Goal: Check status: Check status

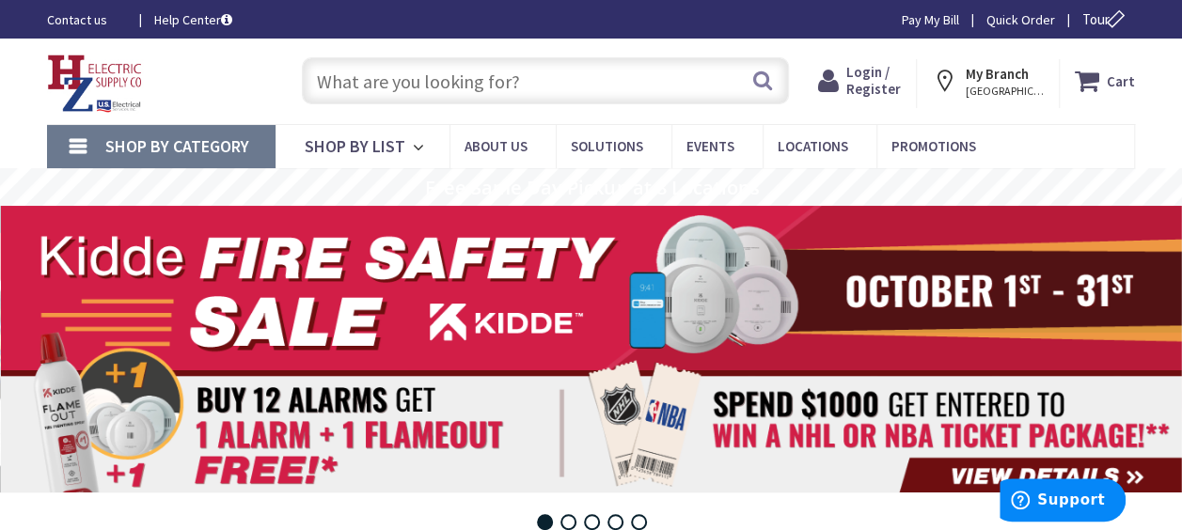
click at [873, 77] on span "Login / Register" at bounding box center [873, 80] width 55 height 35
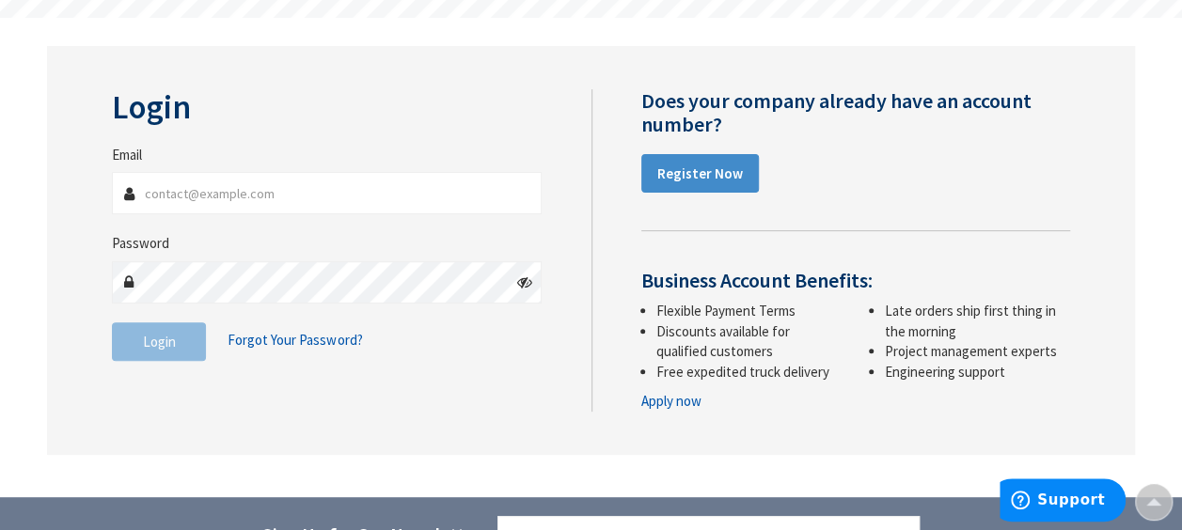
type input "scottselectric@gmail.com"
click at [173, 352] on button "Login" at bounding box center [159, 342] width 94 height 39
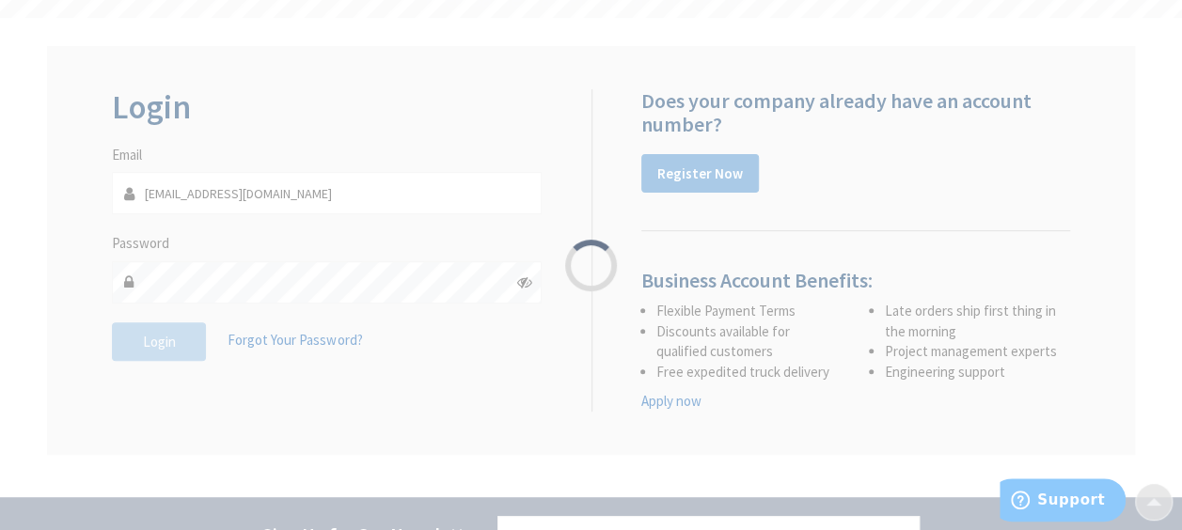
click at [173, 352] on div "Please wait..." at bounding box center [591, 265] width 1182 height 530
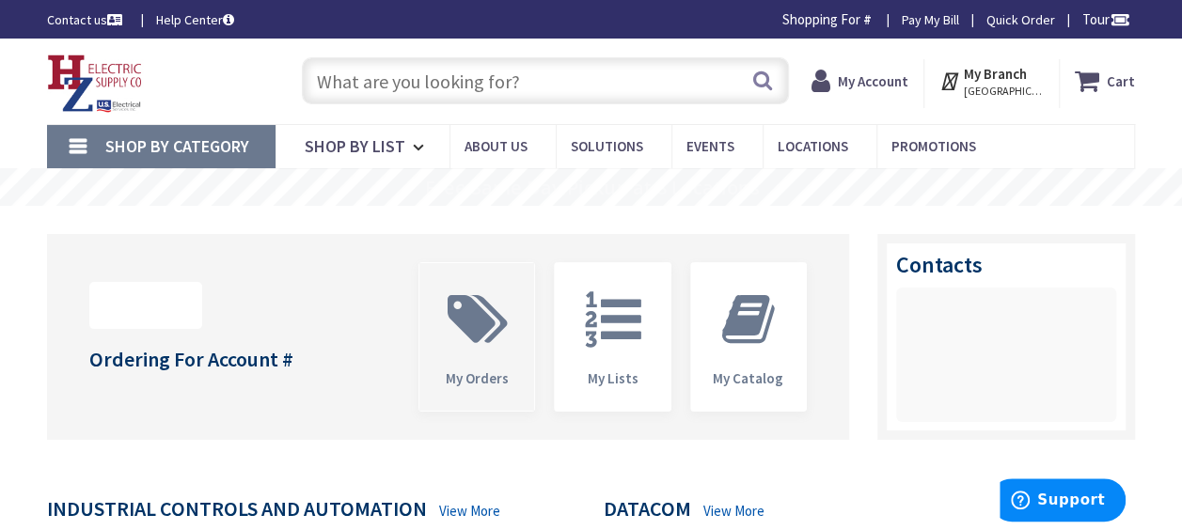
click at [474, 366] on span "My Orders" at bounding box center [476, 337] width 115 height 148
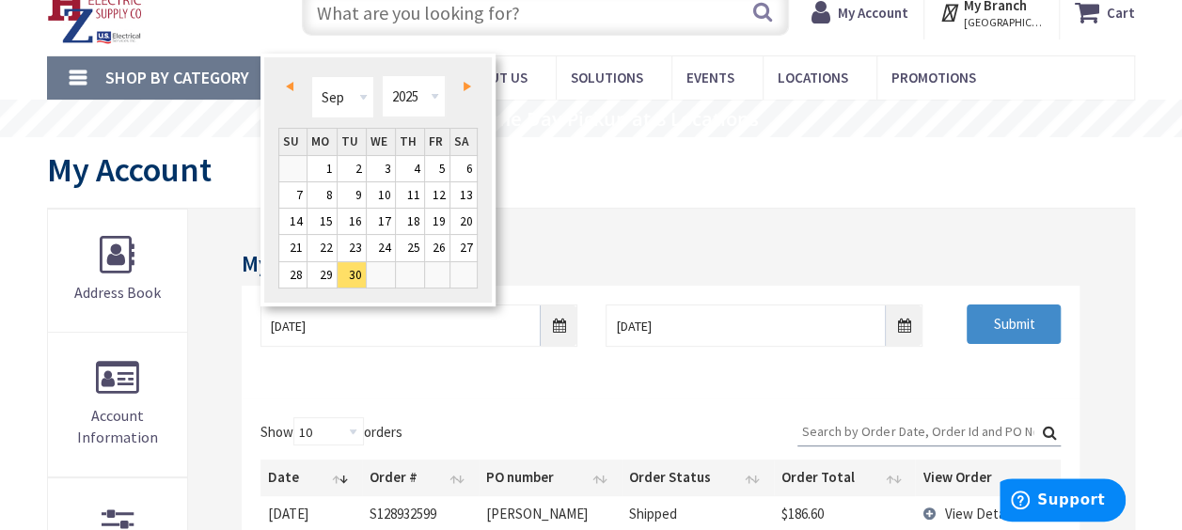
scroll to position [94, 0]
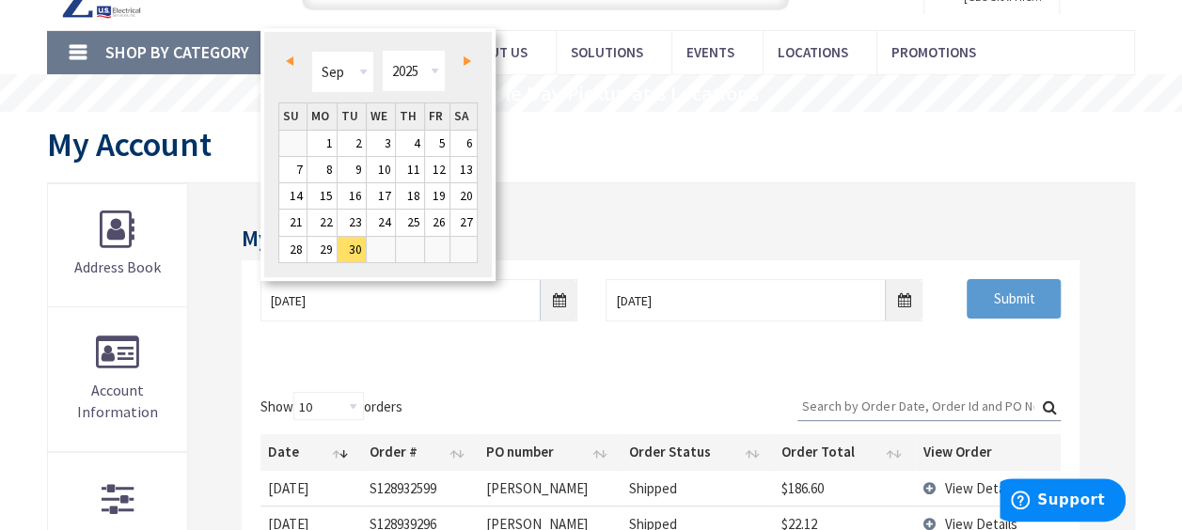
type input "11/1/24"
click at [1019, 312] on input "Submit" at bounding box center [1014, 298] width 94 height 39
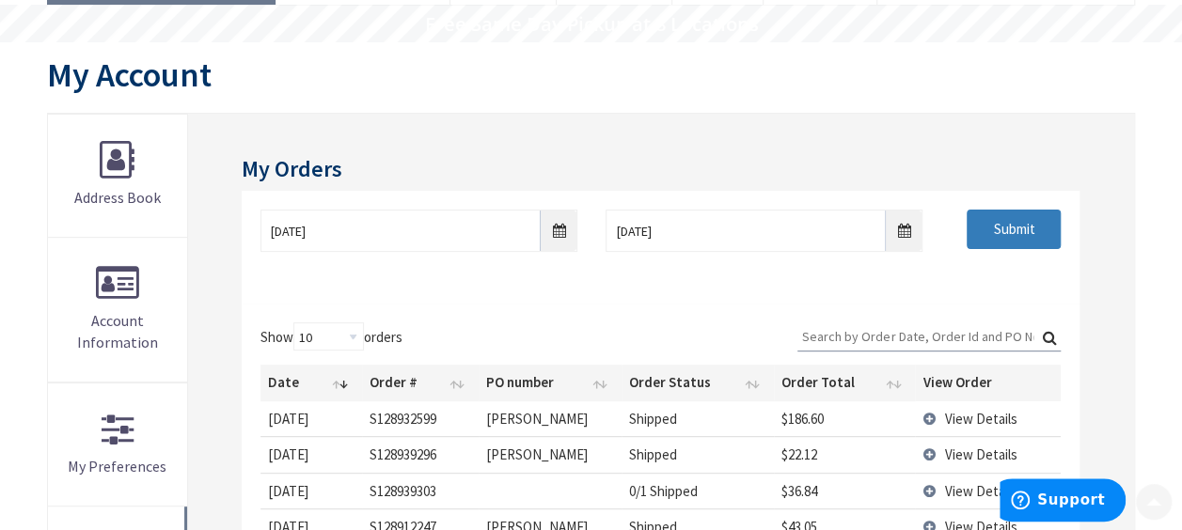
scroll to position [188, 0]
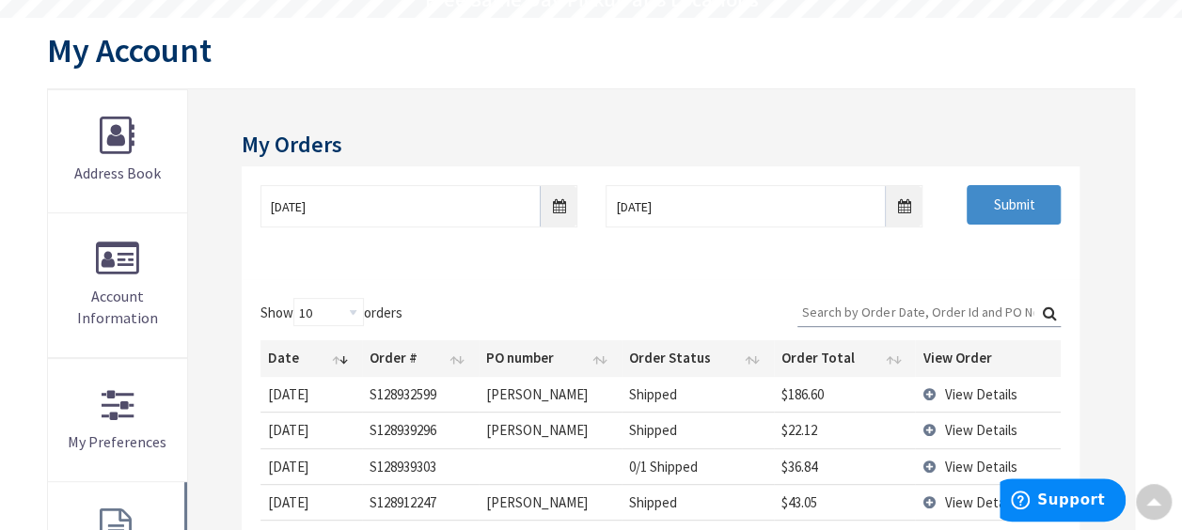
click at [861, 299] on input "Search:" at bounding box center [928, 312] width 263 height 28
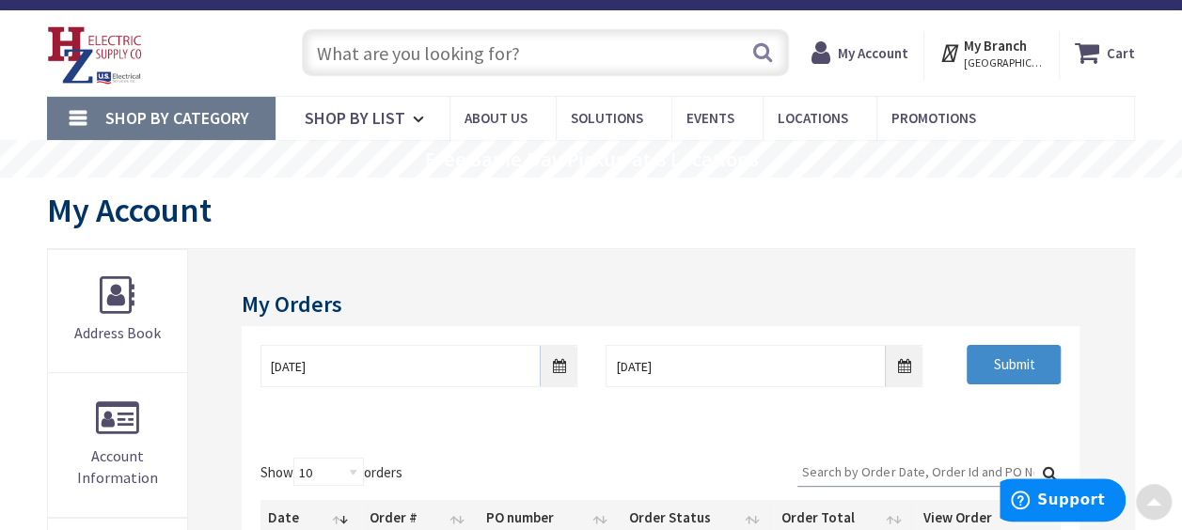
scroll to position [0, 0]
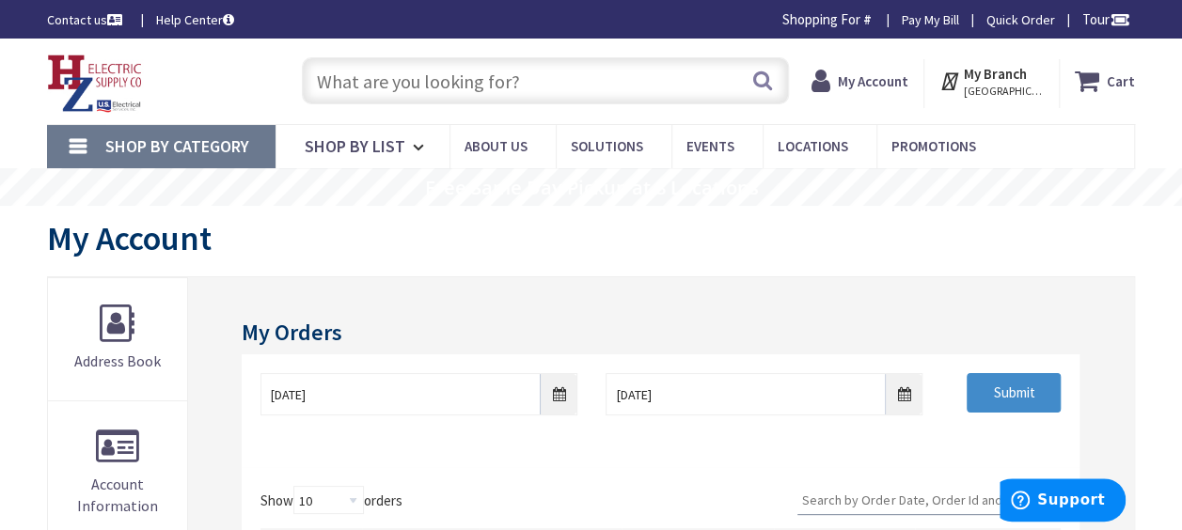
click at [831, 505] on input "Search:" at bounding box center [928, 500] width 263 height 28
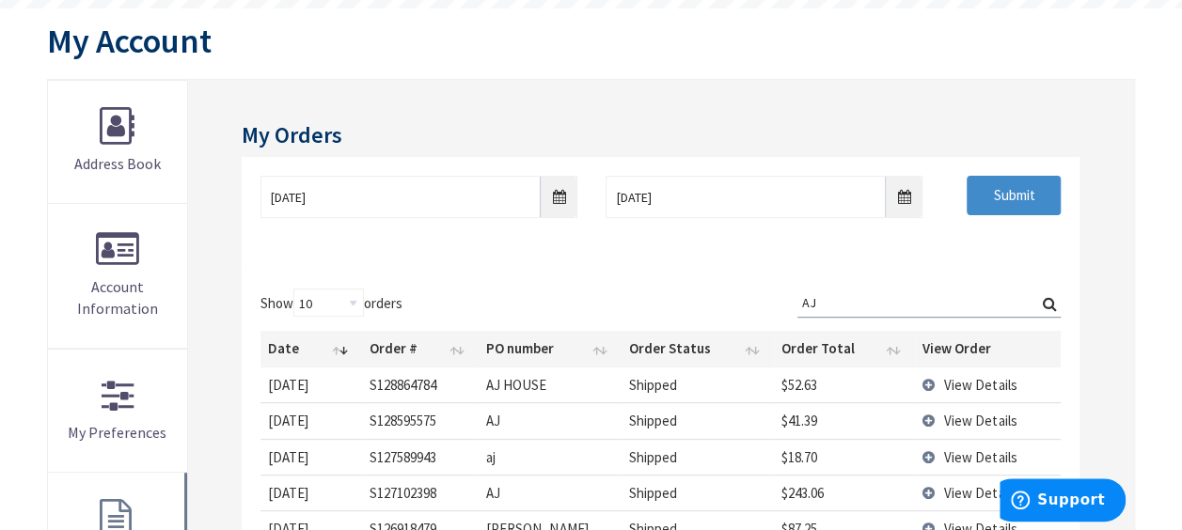
scroll to position [282, 0]
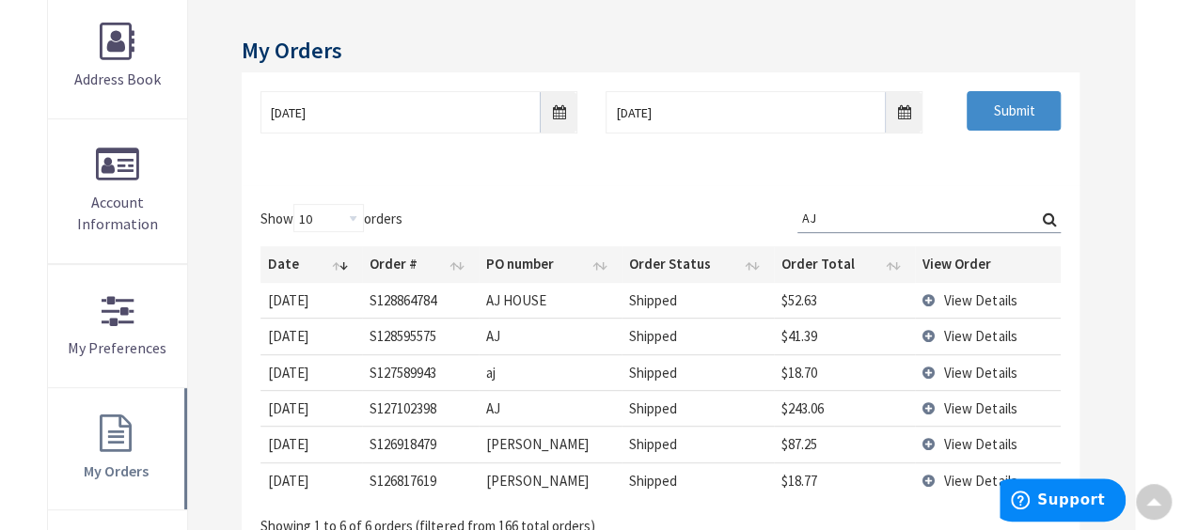
type input "AJ"
click at [982, 300] on span "View Details" at bounding box center [980, 301] width 72 height 18
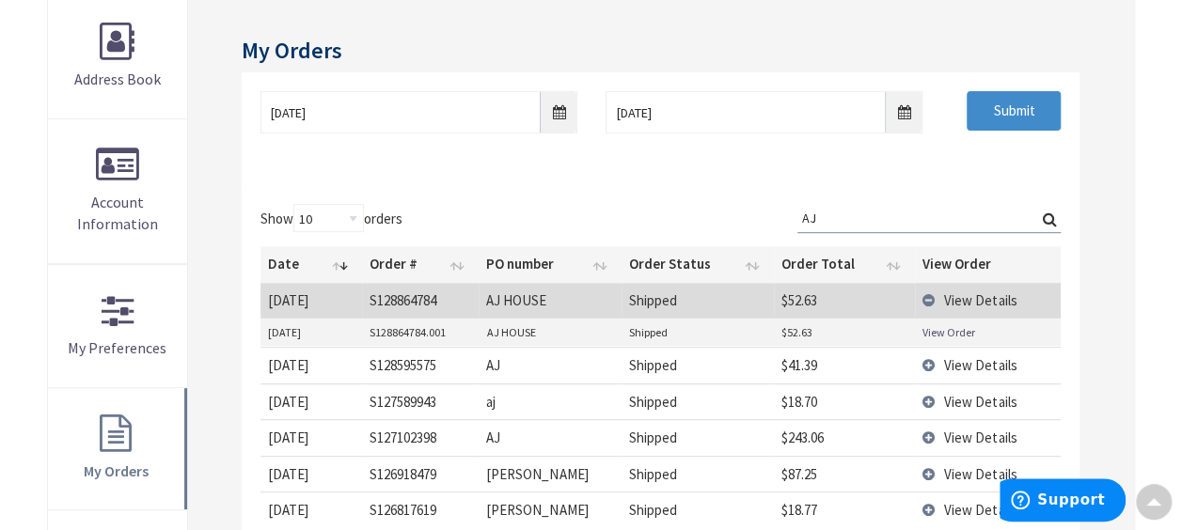
click at [950, 333] on link "View Order" at bounding box center [949, 332] width 53 height 16
click at [997, 364] on span "View Details" at bounding box center [980, 365] width 72 height 18
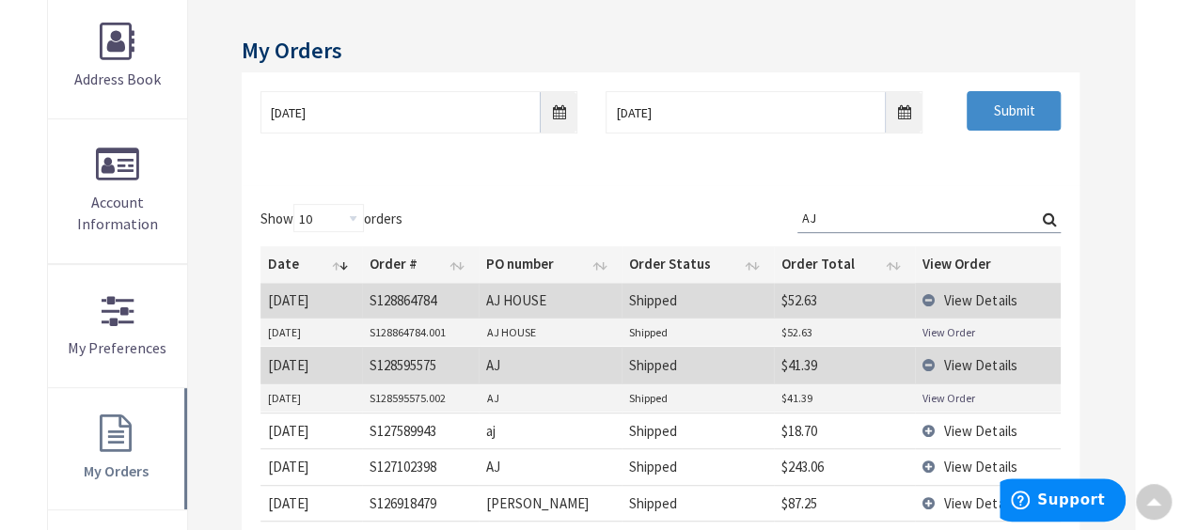
click at [937, 397] on link "View Order" at bounding box center [949, 398] width 53 height 16
click at [950, 424] on span "View Details" at bounding box center [980, 431] width 72 height 18
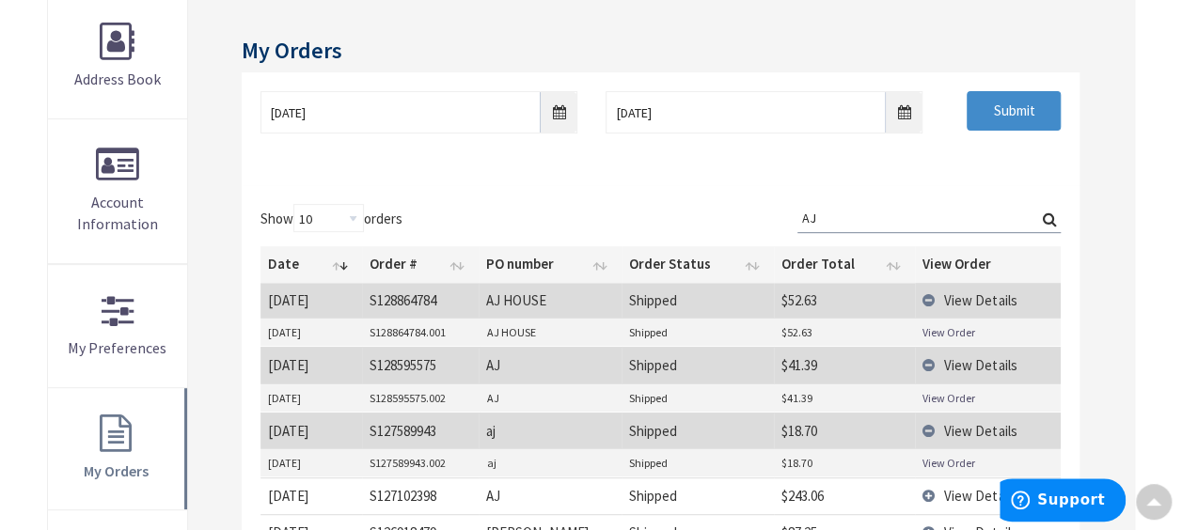
click at [938, 457] on link "View Order" at bounding box center [949, 463] width 53 height 16
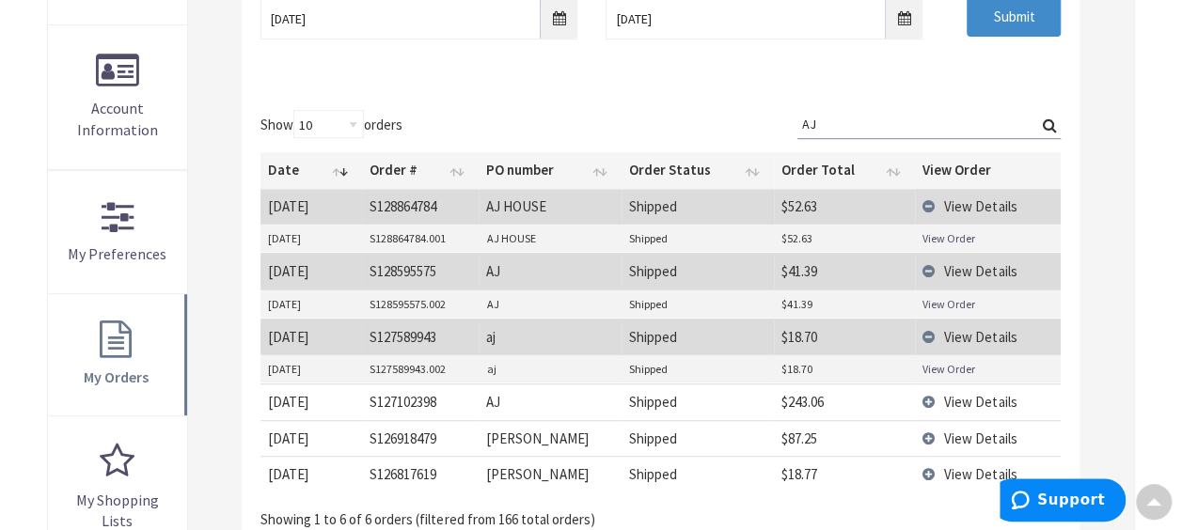
click at [961, 398] on span "View Details" at bounding box center [980, 402] width 72 height 18
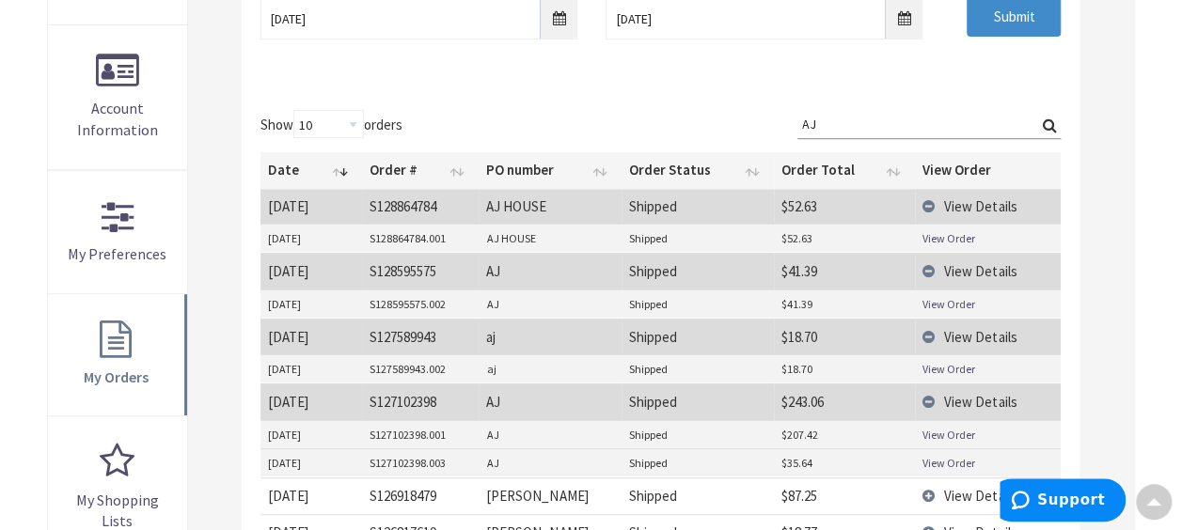
click at [952, 427] on link "View Order" at bounding box center [949, 435] width 53 height 16
click at [950, 455] on link "View Order" at bounding box center [949, 463] width 53 height 16
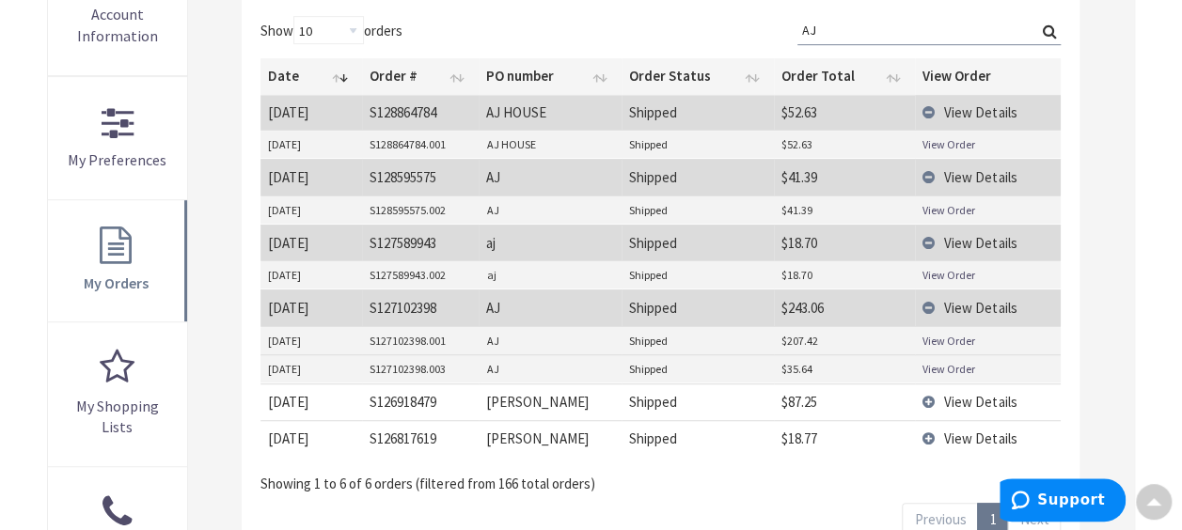
click at [990, 393] on span "View Details" at bounding box center [980, 402] width 72 height 18
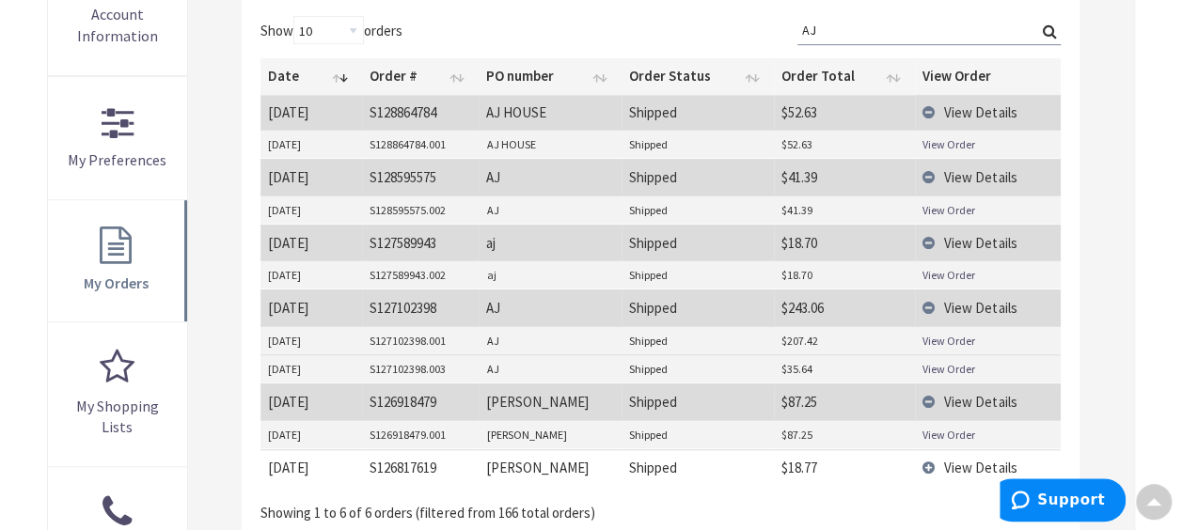
click at [959, 427] on link "View Order" at bounding box center [949, 435] width 53 height 16
click at [960, 460] on span "View Details" at bounding box center [980, 468] width 72 height 18
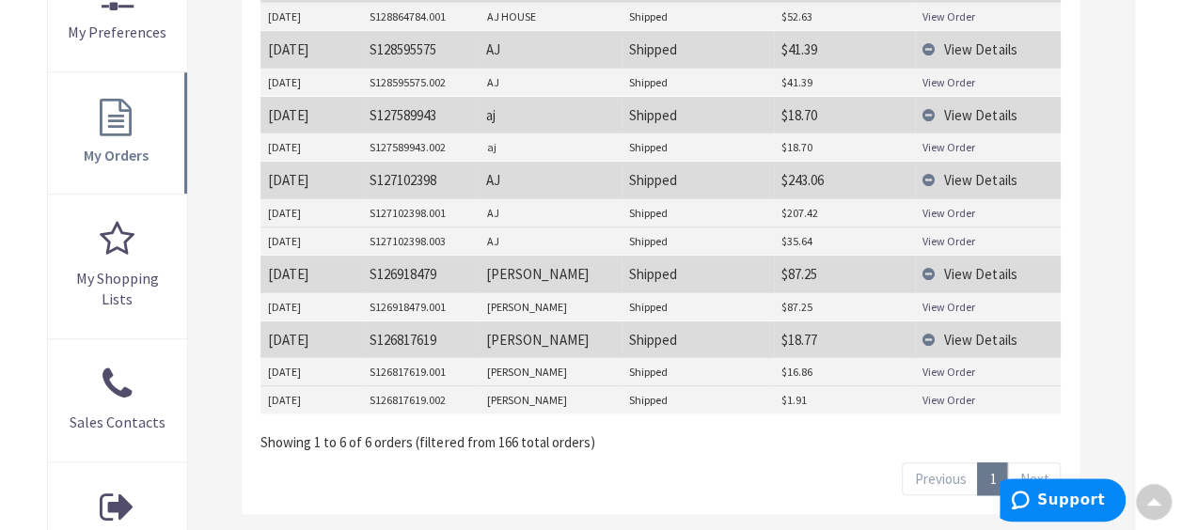
scroll to position [658, 0]
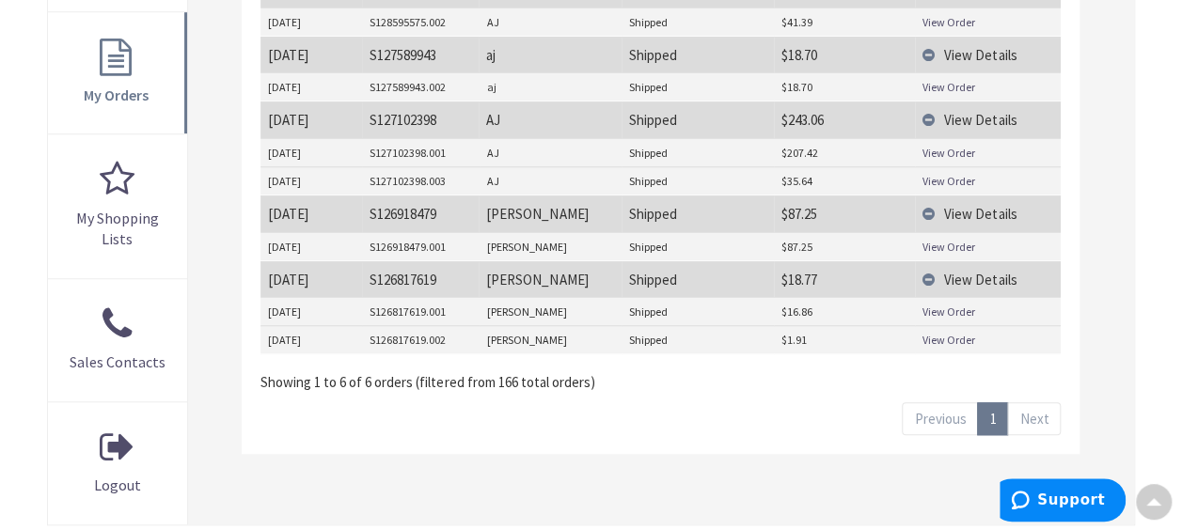
click at [936, 308] on link "View Order" at bounding box center [949, 312] width 53 height 16
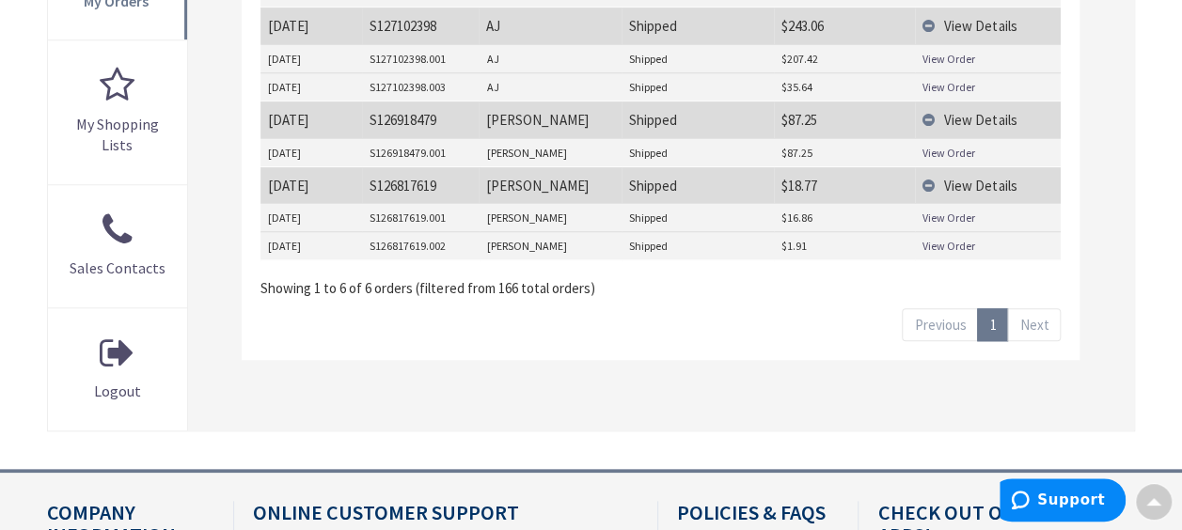
click at [931, 238] on link "View Order" at bounding box center [949, 246] width 53 height 16
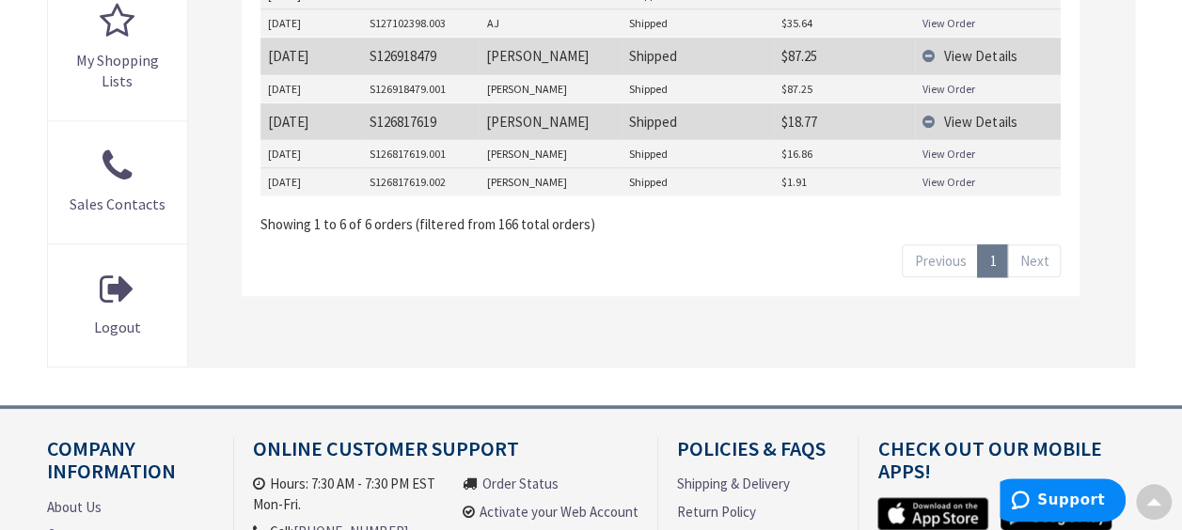
scroll to position [846, 0]
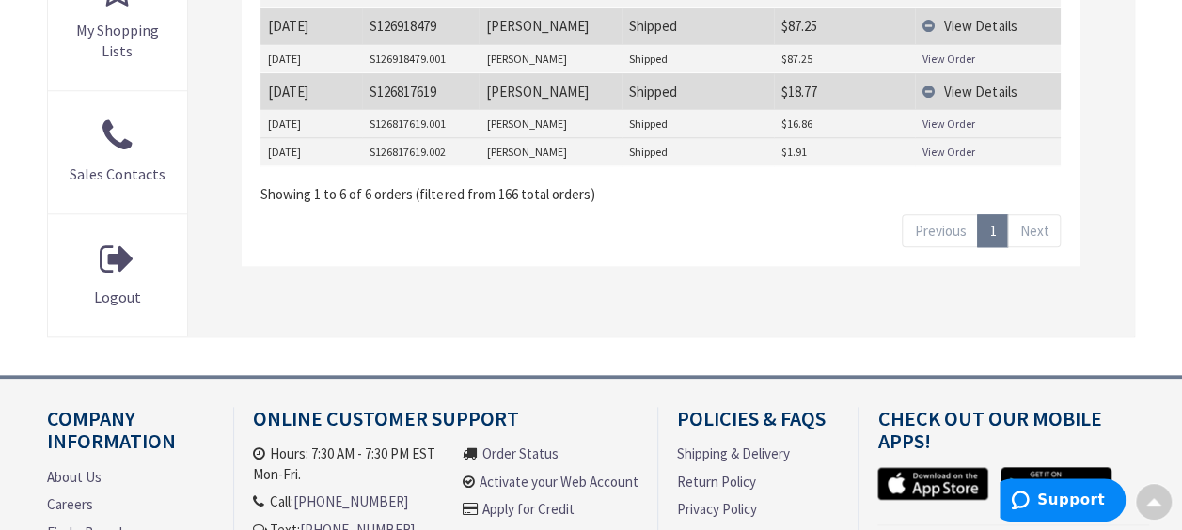
click at [1039, 227] on link "Next" at bounding box center [1034, 230] width 54 height 33
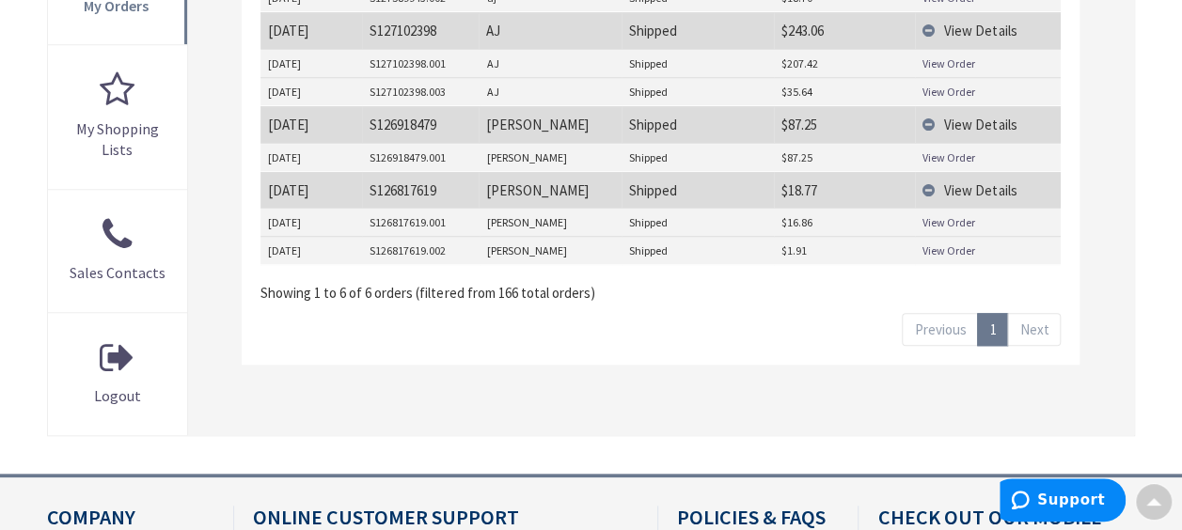
scroll to position [681, 0]
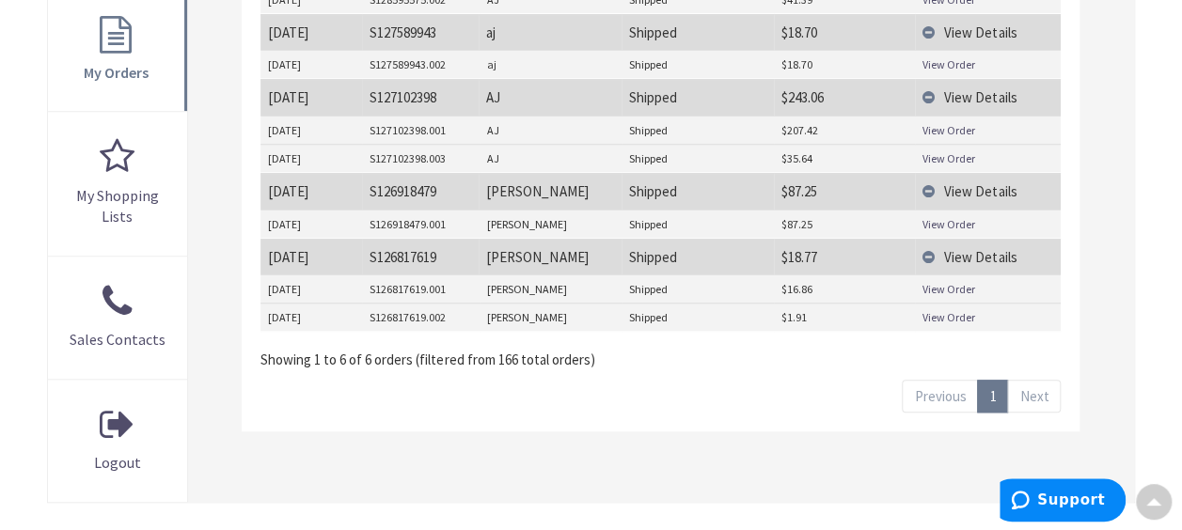
click at [942, 309] on link "View Order" at bounding box center [949, 317] width 53 height 16
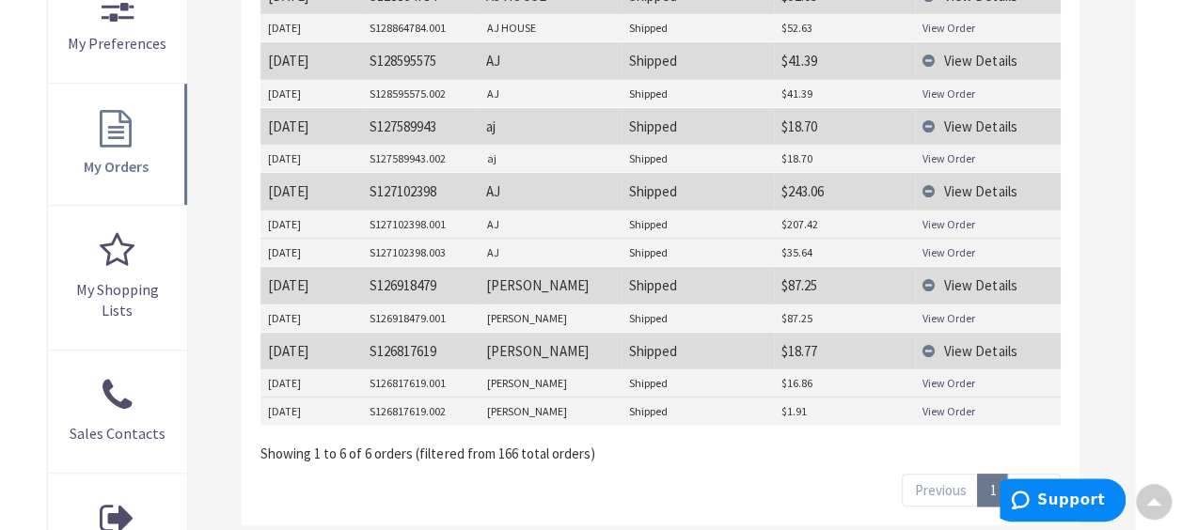
scroll to position [493, 0]
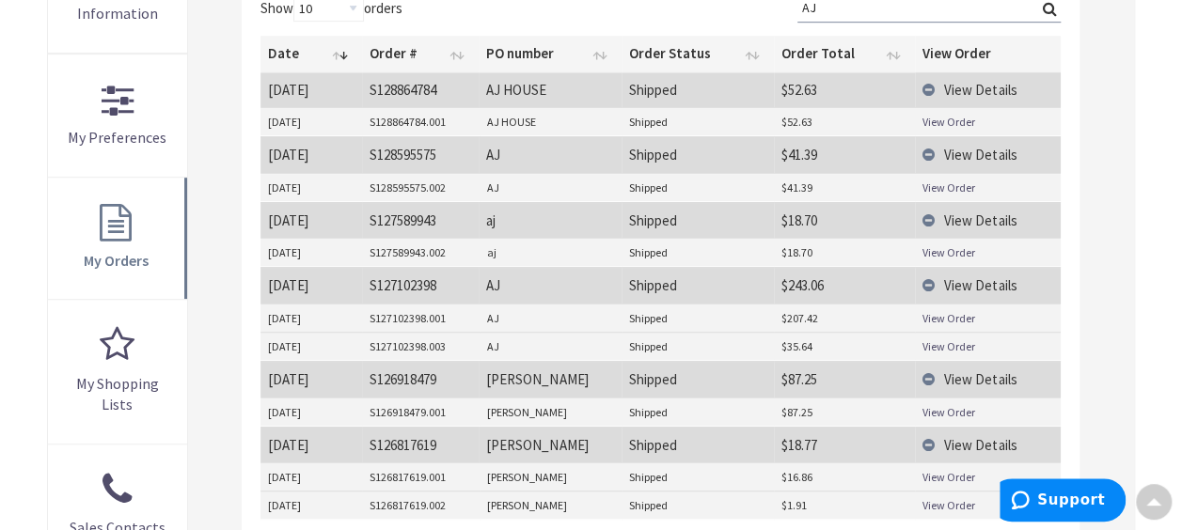
click at [957, 121] on link "View Order" at bounding box center [949, 122] width 53 height 16
click at [946, 185] on link "View Order" at bounding box center [949, 188] width 53 height 16
click at [942, 250] on link "View Order" at bounding box center [949, 252] width 53 height 16
click at [934, 404] on link "View Order" at bounding box center [949, 412] width 53 height 16
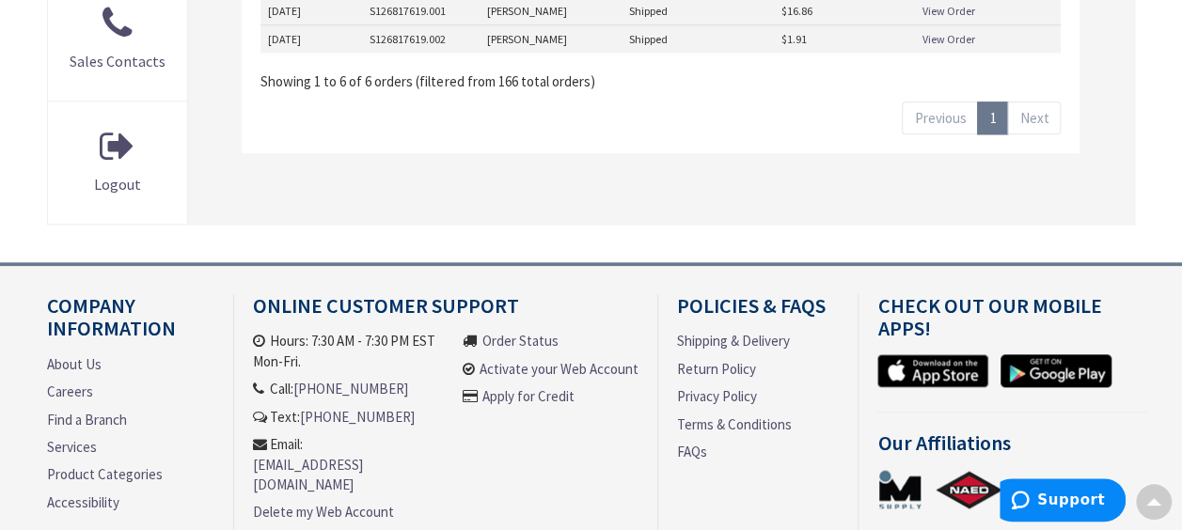
scroll to position [1057, 0]
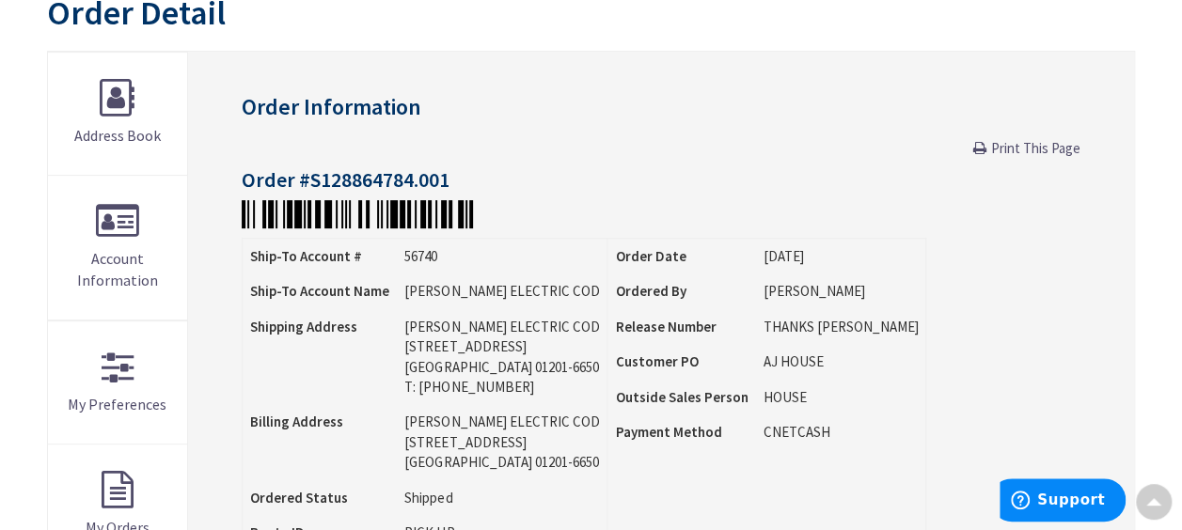
scroll to position [188, 0]
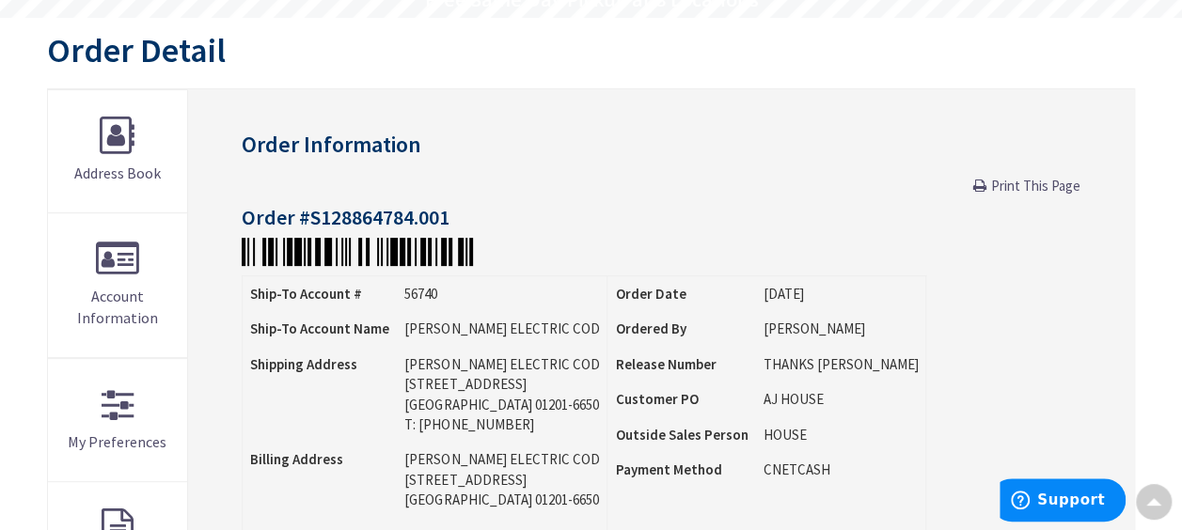
click at [1027, 185] on span "Print This Page" at bounding box center [1034, 186] width 89 height 18
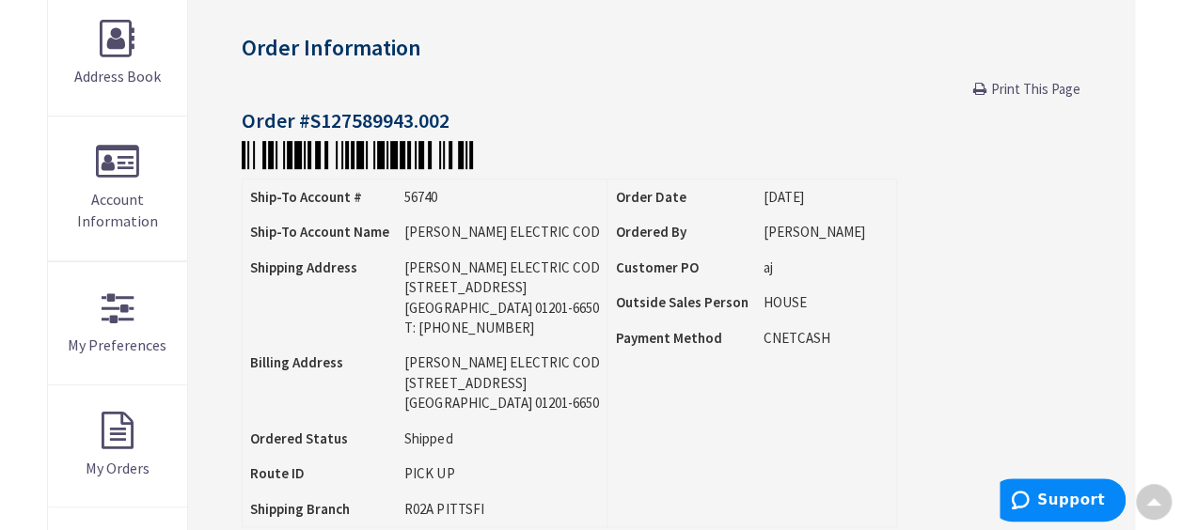
scroll to position [94, 0]
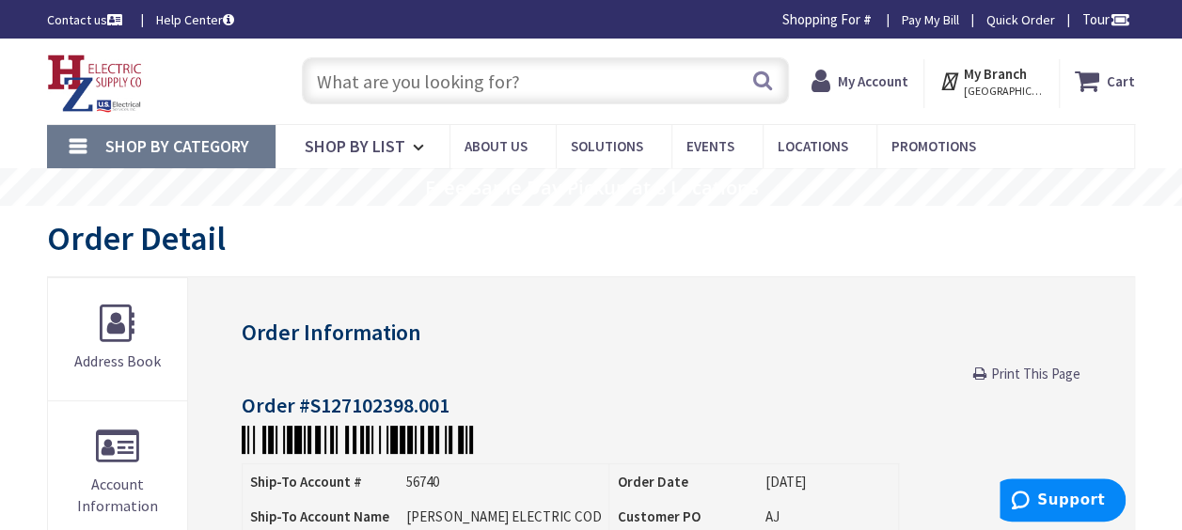
click at [997, 376] on span "Print This Page" at bounding box center [1034, 374] width 89 height 18
drag, startPoint x: 0, startPoint y: 0, endPoint x: 1032, endPoint y: 367, distance: 1094.8
click at [1032, 367] on span "Print This Page" at bounding box center [1034, 374] width 89 height 18
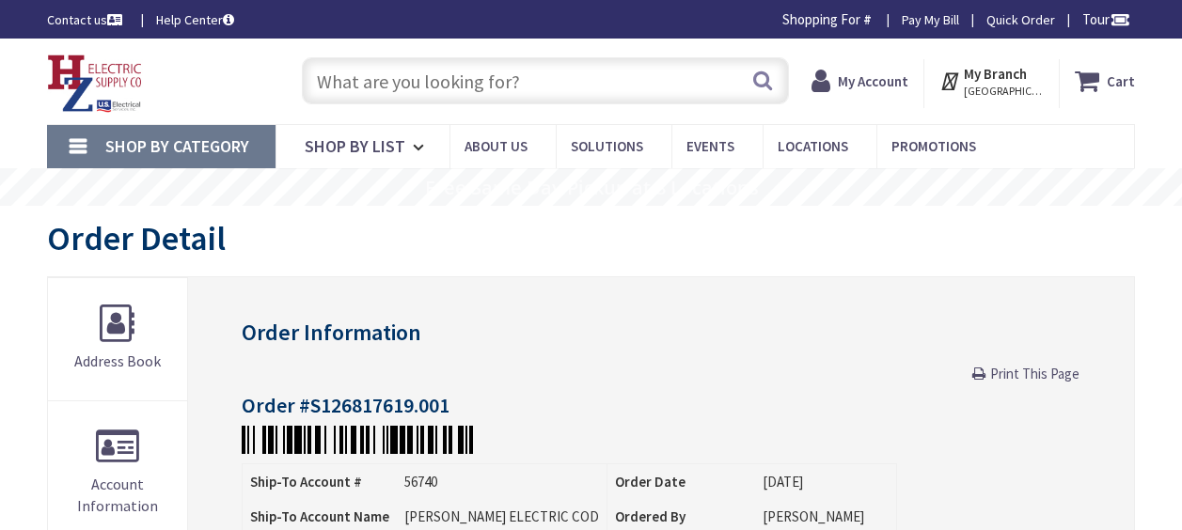
click at [993, 369] on span "Print This Page" at bounding box center [1034, 374] width 89 height 18
drag, startPoint x: 0, startPoint y: 0, endPoint x: 1006, endPoint y: 371, distance: 1072.6
click at [1006, 371] on span "Print This Page" at bounding box center [1034, 374] width 89 height 18
click at [1005, 378] on span "Print This Page" at bounding box center [1034, 374] width 89 height 18
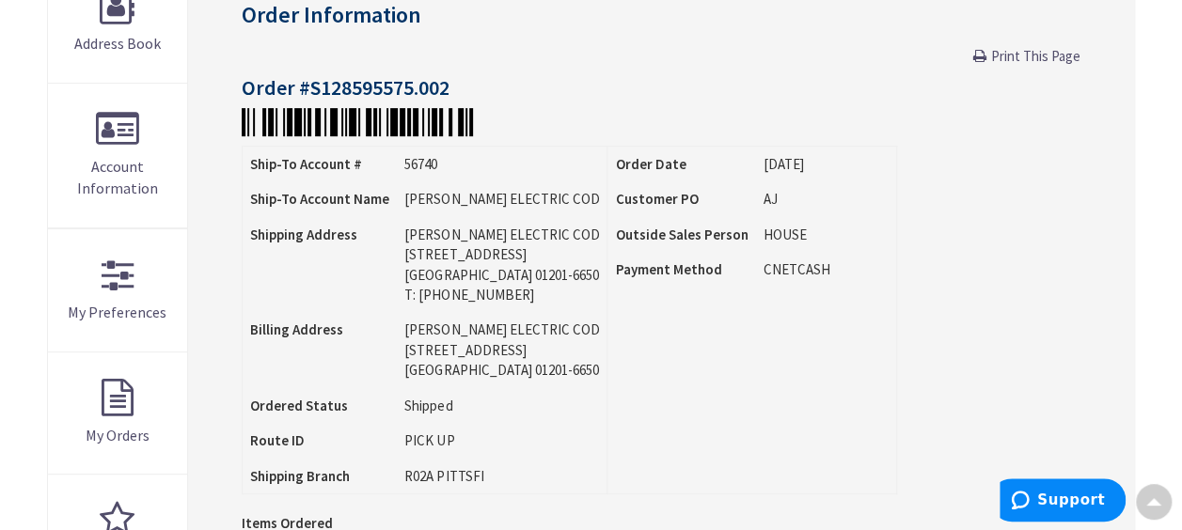
scroll to position [188, 0]
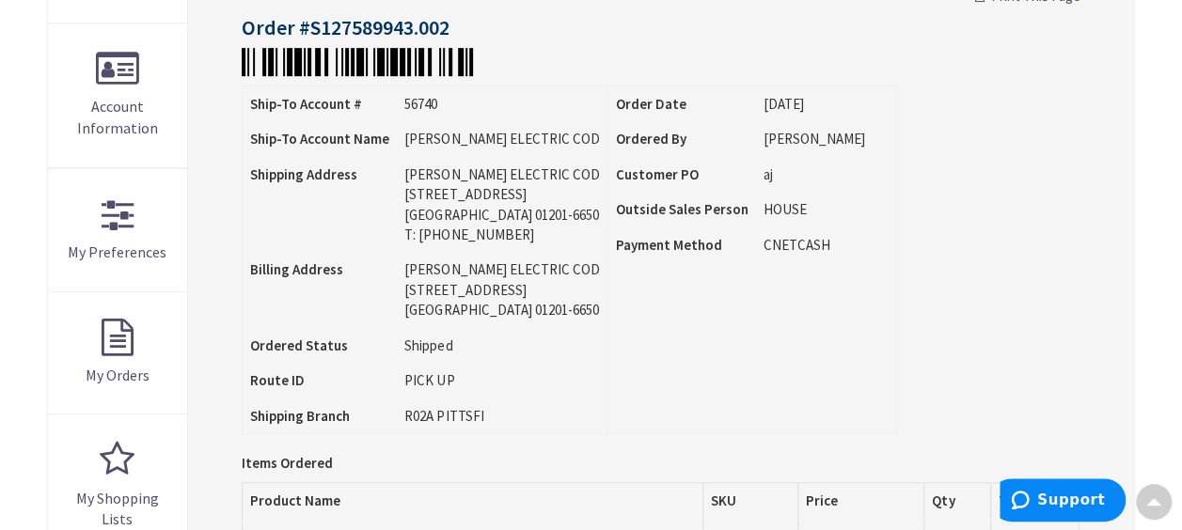
scroll to position [564, 0]
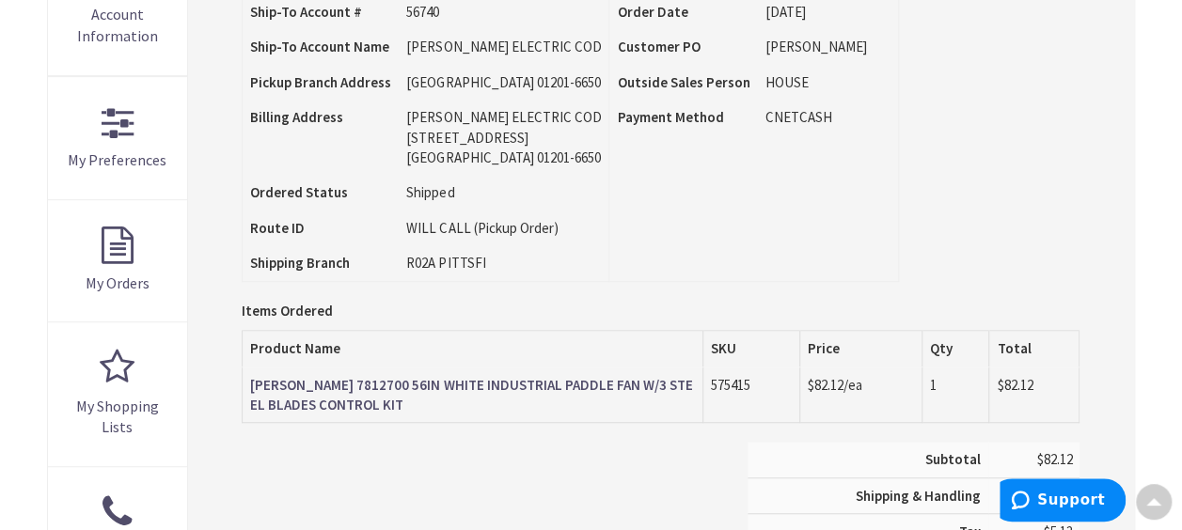
scroll to position [376, 0]
